Goal: Task Accomplishment & Management: Complete application form

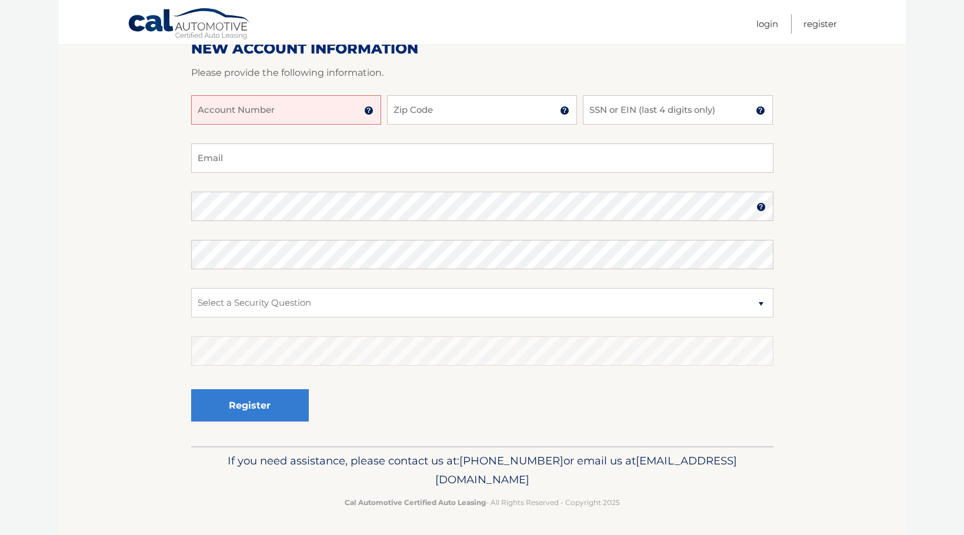
scroll to position [158, 0]
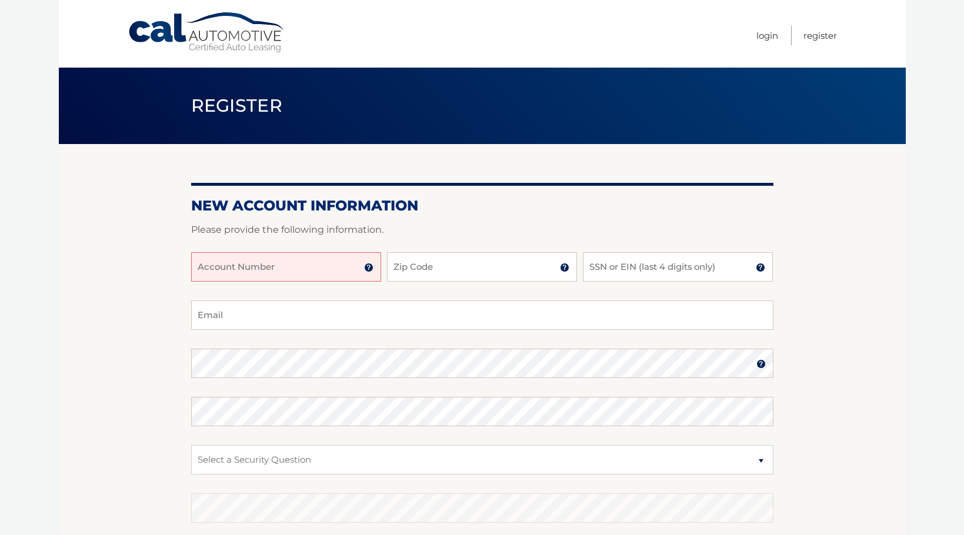
click at [326, 261] on input "Account Number" at bounding box center [286, 266] width 190 height 29
type input "44455993503"
click at [454, 270] on input "Zip Code" at bounding box center [482, 266] width 190 height 29
type input "11581"
type input "ikelistg@gmail.com"
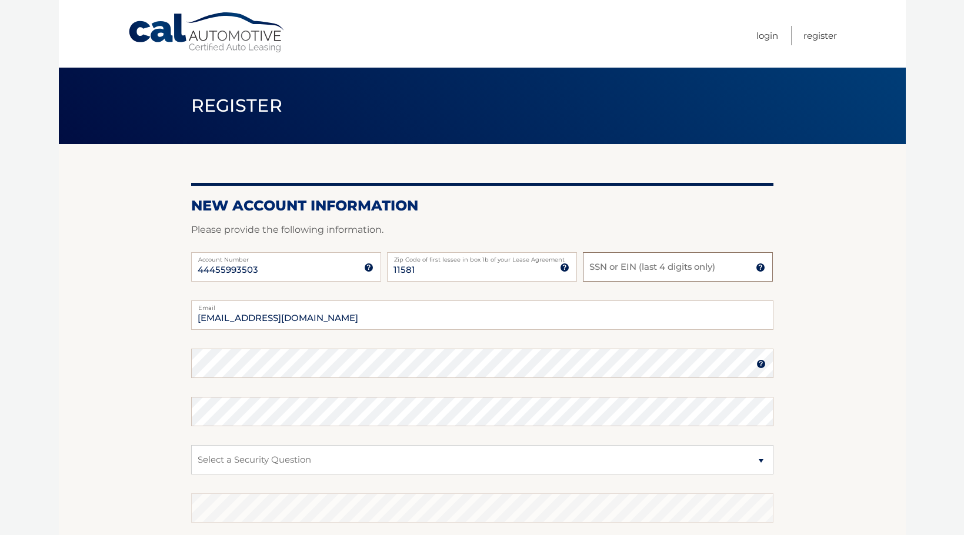
click at [633, 267] on input "SSN or EIN (last 4 digits only)" at bounding box center [678, 266] width 190 height 29
type input "0442"
click at [761, 459] on select "Select a Security Question What was the name of your elementary school? What is…" at bounding box center [482, 459] width 582 height 29
select select "4"
click at [191, 445] on select "Select a Security Question What was the name of your elementary school? What is…" at bounding box center [482, 459] width 582 height 29
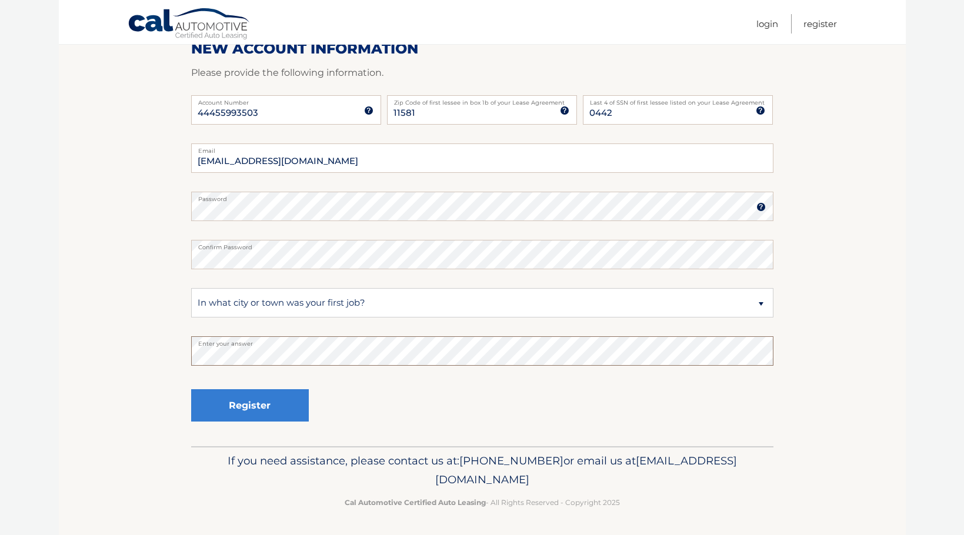
scroll to position [158, 0]
click at [230, 410] on button "Register" at bounding box center [250, 405] width 118 height 32
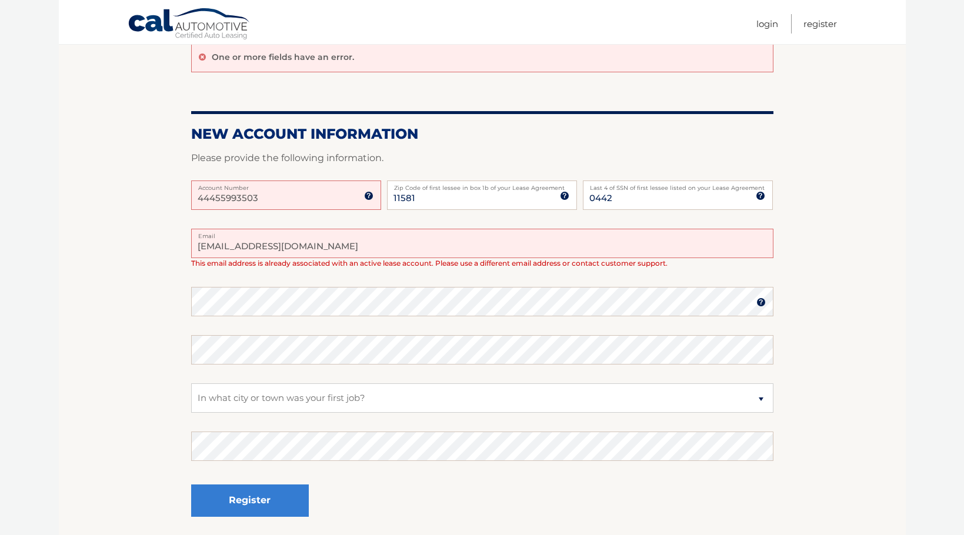
scroll to position [204, 0]
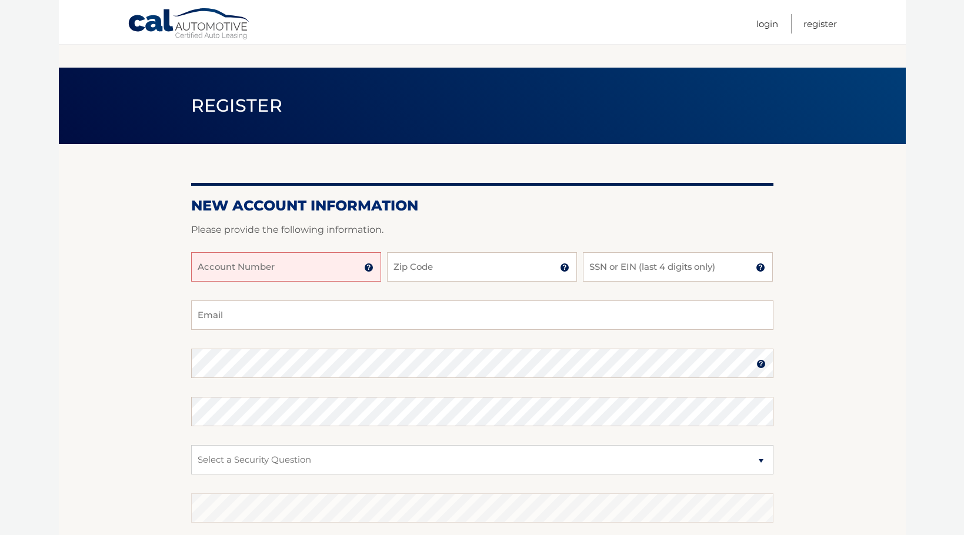
scroll to position [158, 0]
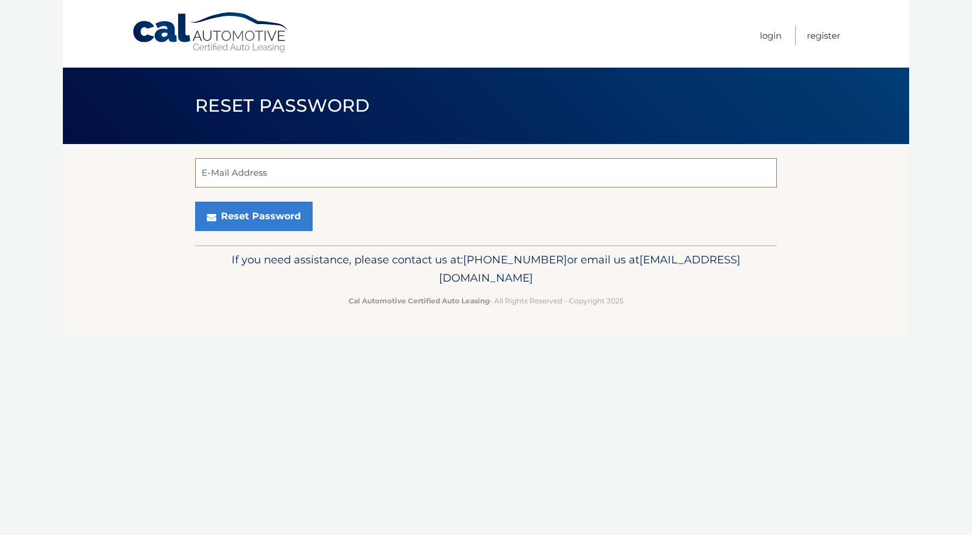
click at [259, 168] on input "E-Mail Address" at bounding box center [486, 172] width 582 height 29
type input "ikelistg@gmail.com"
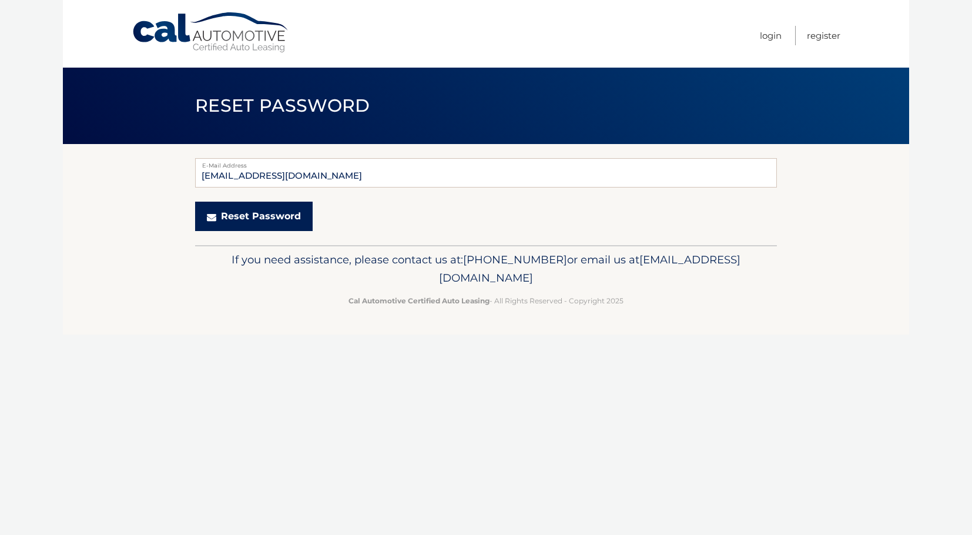
click at [277, 217] on button "Reset Password" at bounding box center [254, 216] width 118 height 29
